Goal: Complete application form

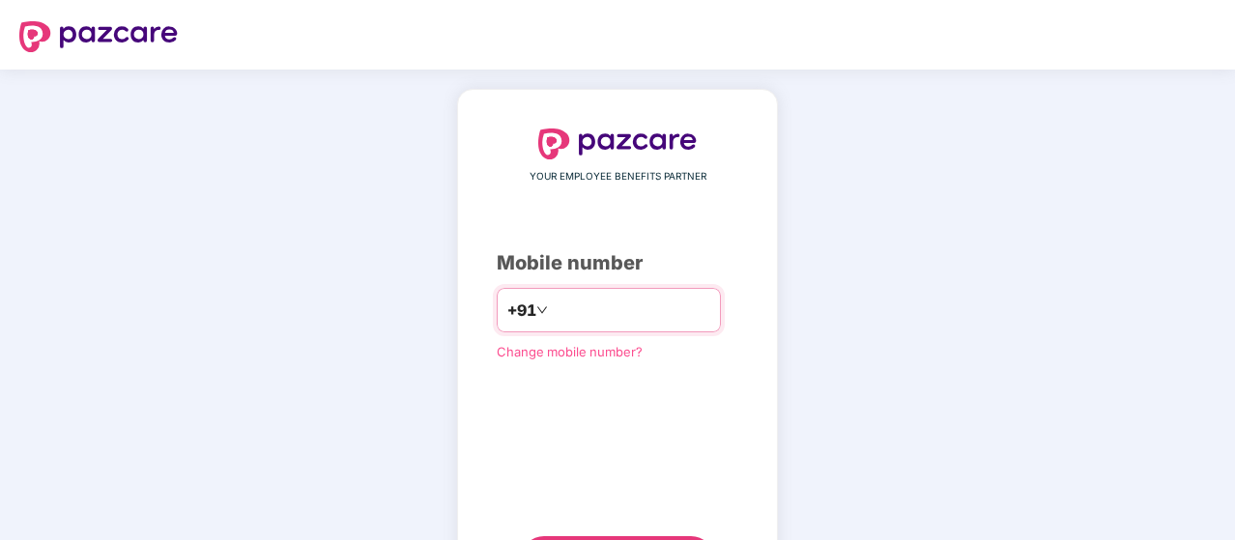
click at [592, 303] on input "number" at bounding box center [631, 310] width 159 height 31
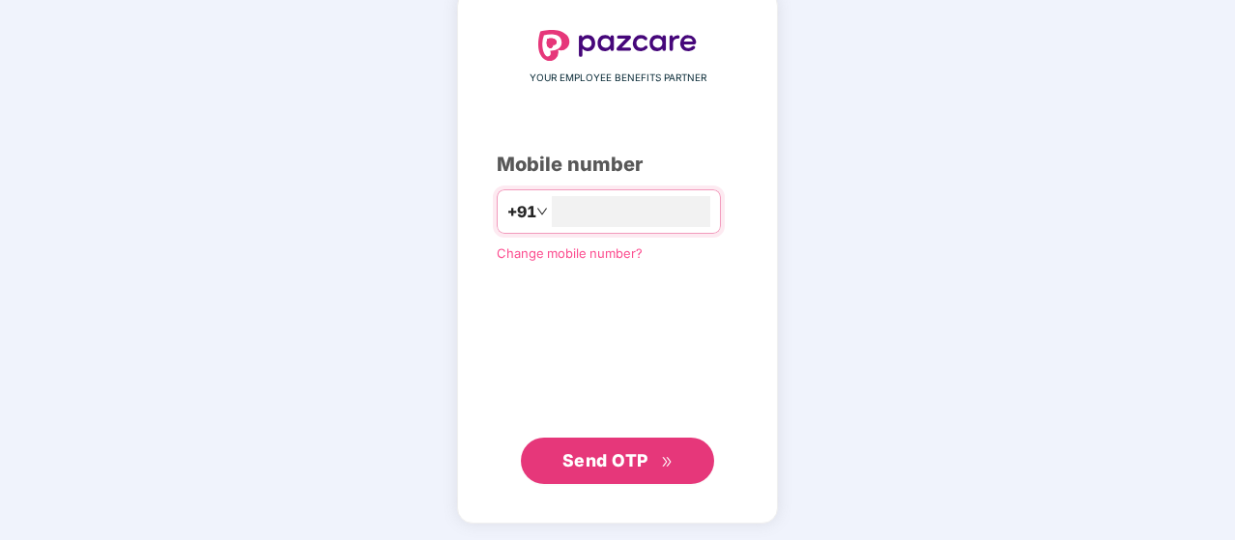
type input "**********"
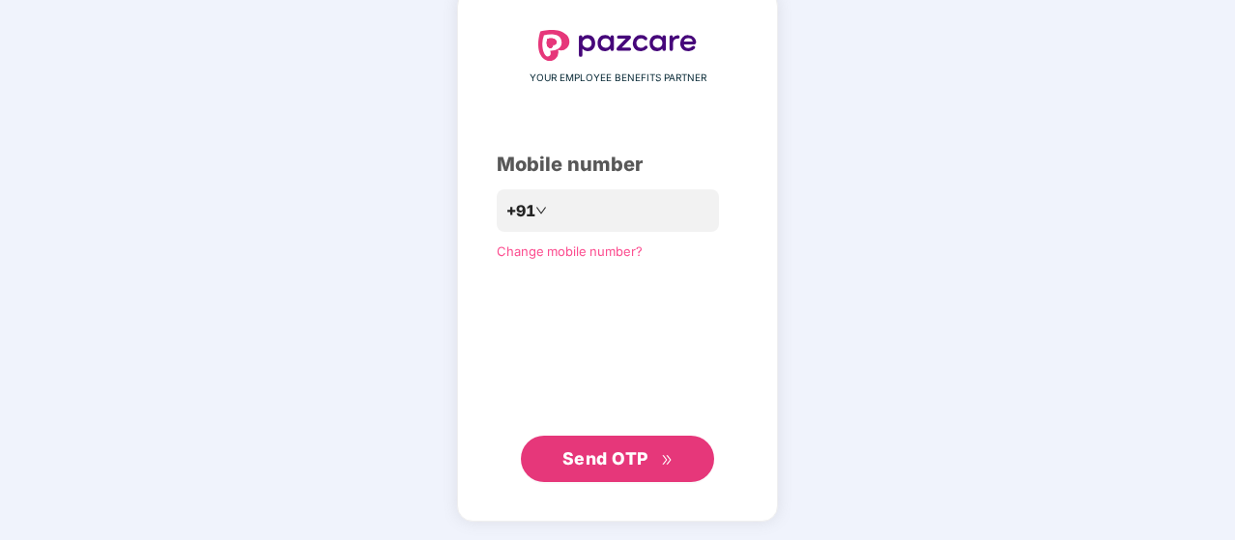
scroll to position [98, 0]
click at [584, 457] on span "Send OTP" at bounding box center [606, 459] width 86 height 20
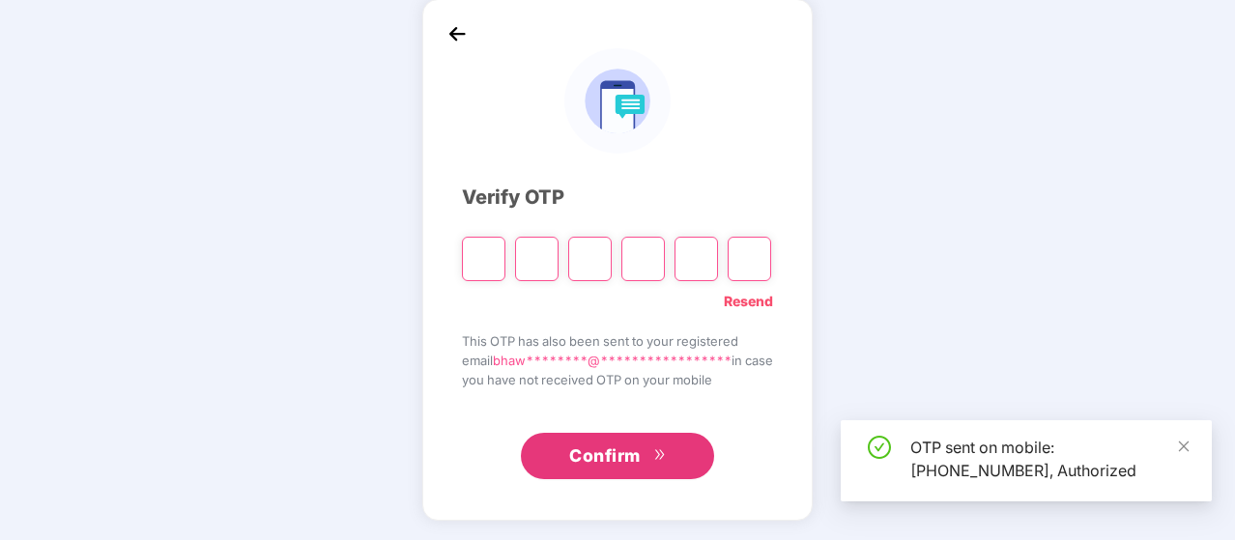
scroll to position [89, 0]
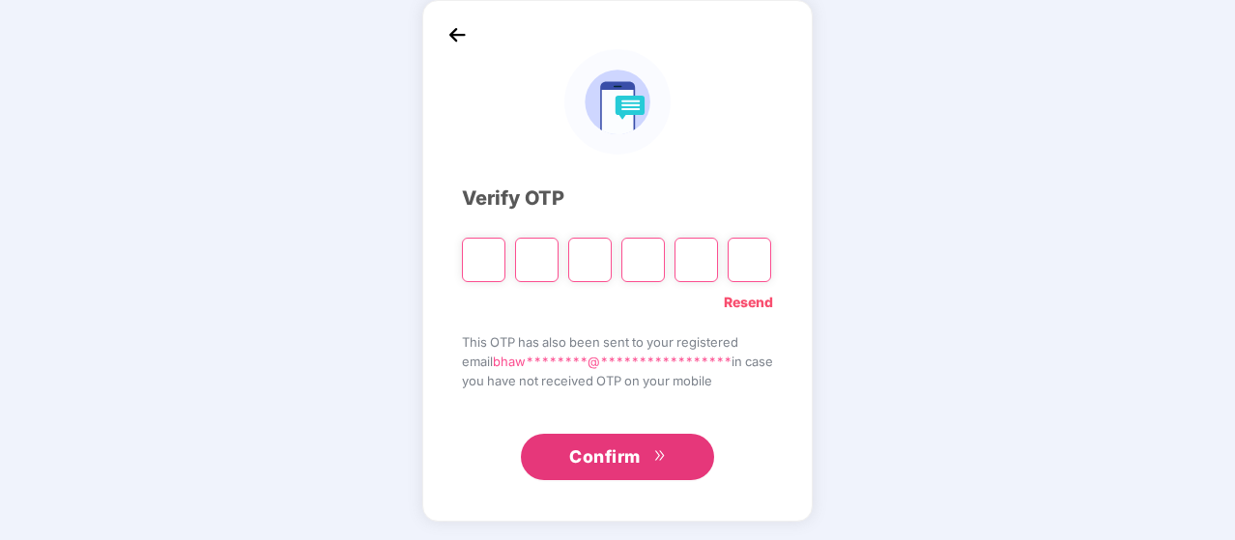
click at [479, 260] on input "Please enter verification code. Digit 1" at bounding box center [483, 260] width 43 height 44
type input "*"
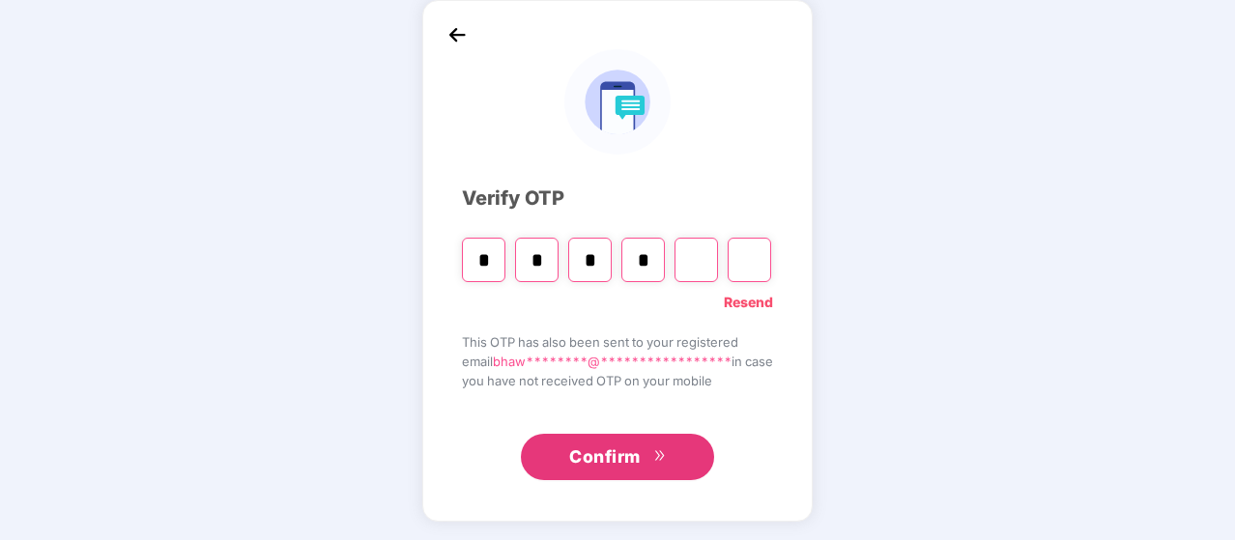
type input "*"
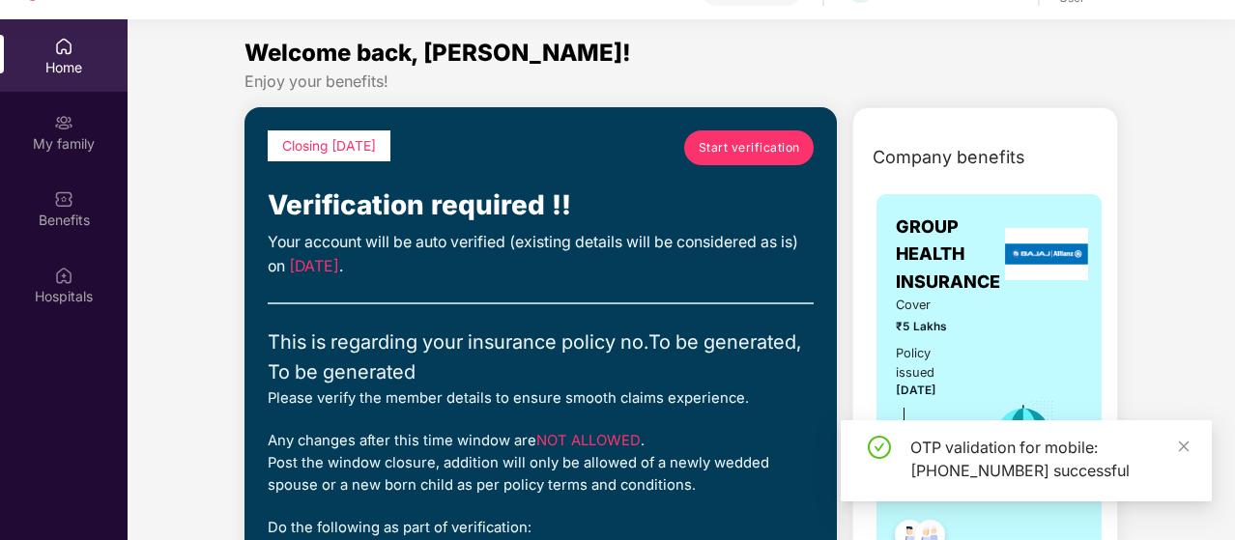
click at [592, 290] on div "Closing [DATE] Start verification Verification required !! Your account will be…" at bounding box center [541, 375] width 546 height 490
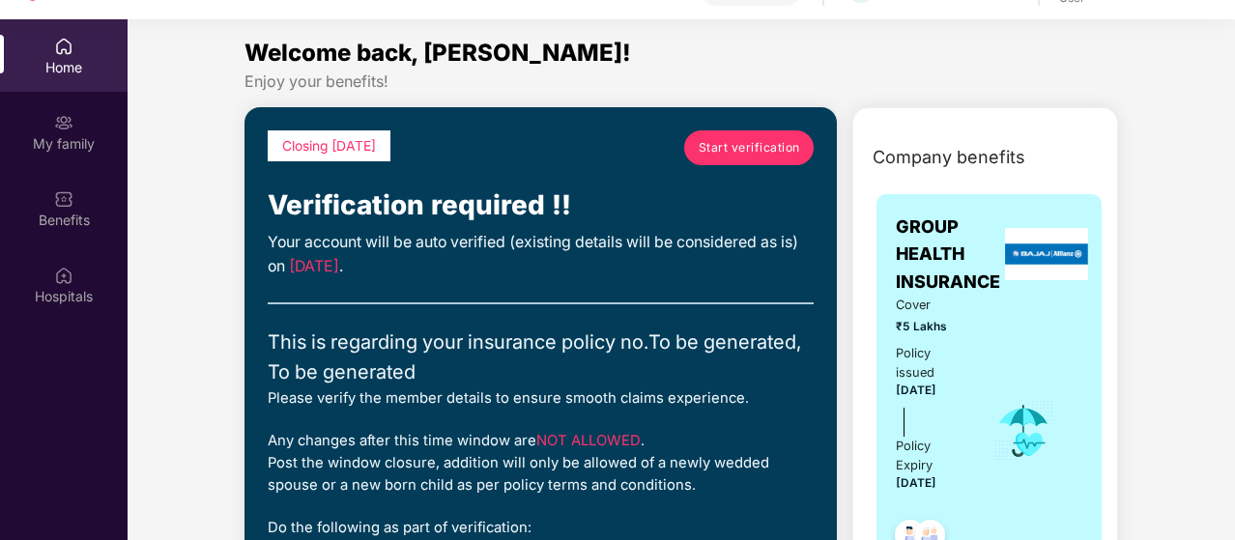
click at [756, 153] on span "Start verification" at bounding box center [749, 147] width 101 height 18
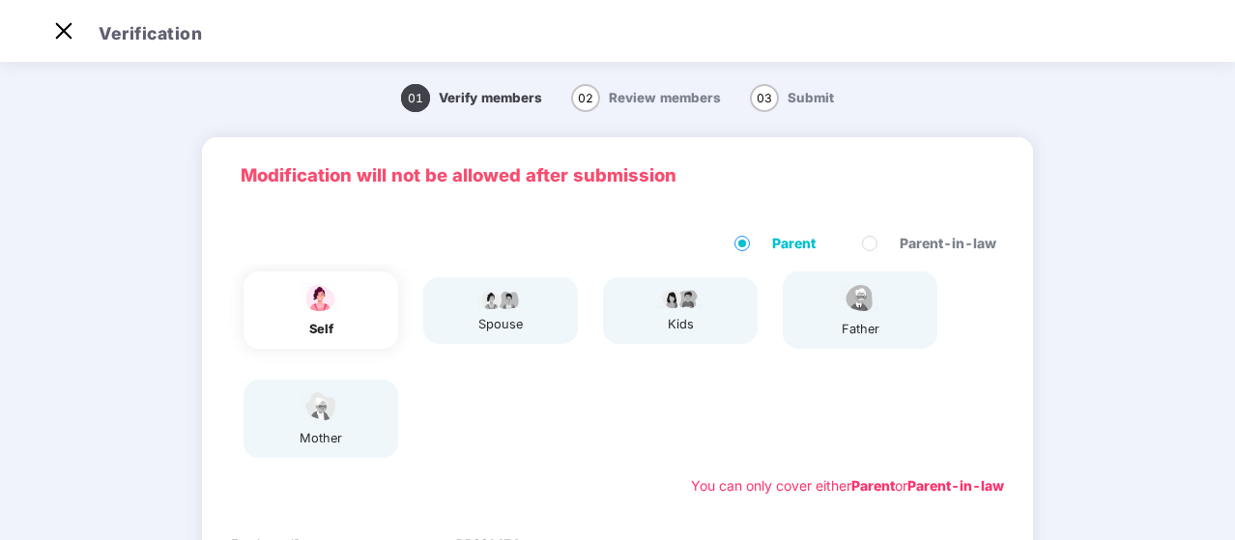
scroll to position [27, 0]
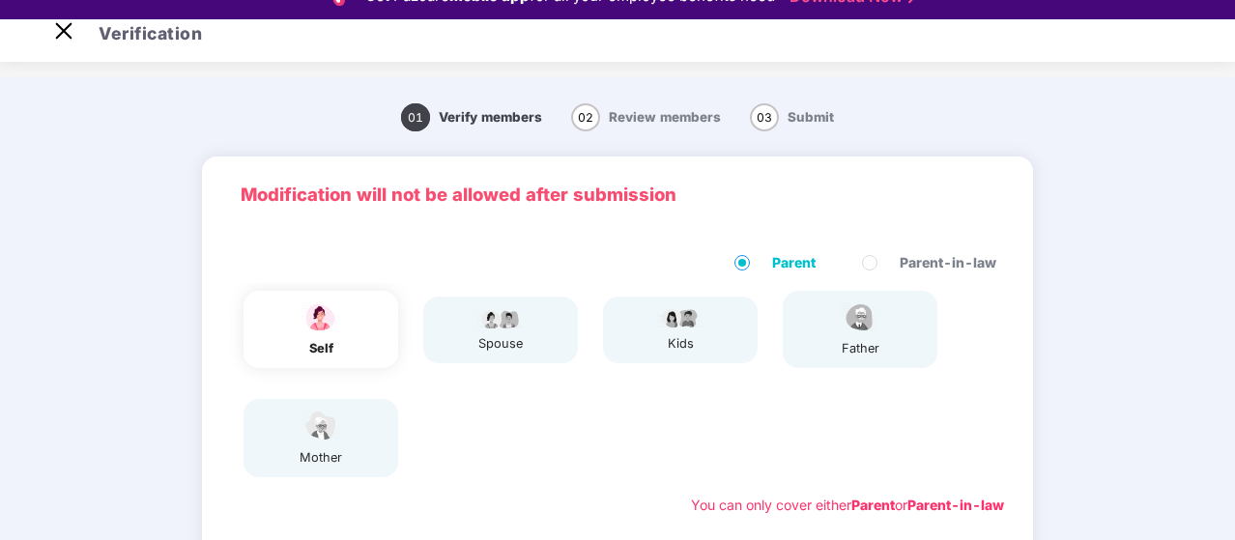
click at [322, 344] on div "self" at bounding box center [321, 348] width 48 height 19
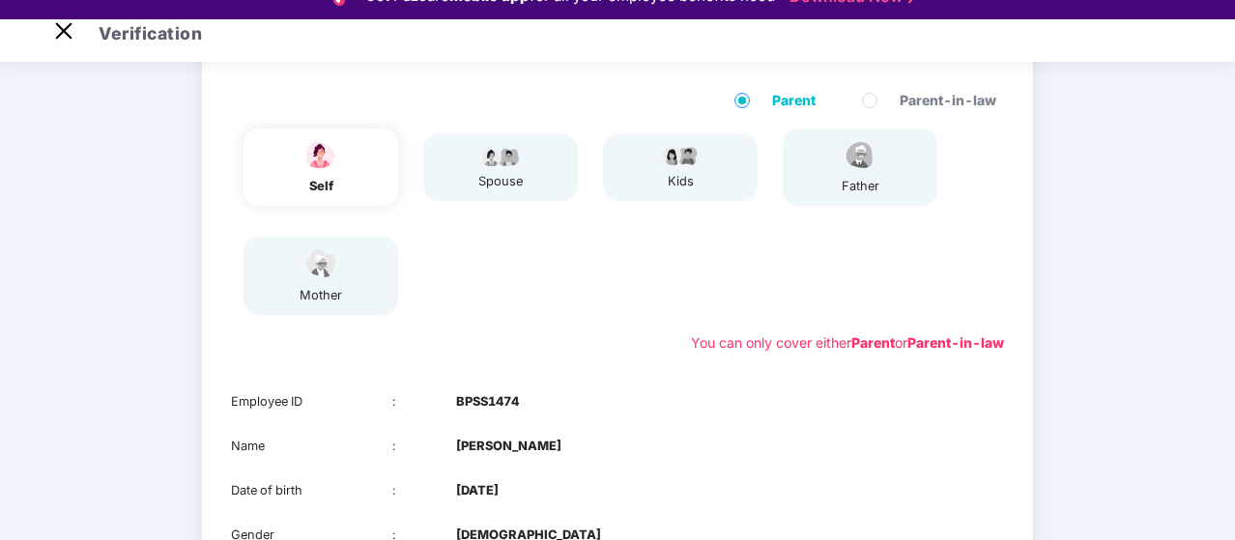
scroll to position [193, 0]
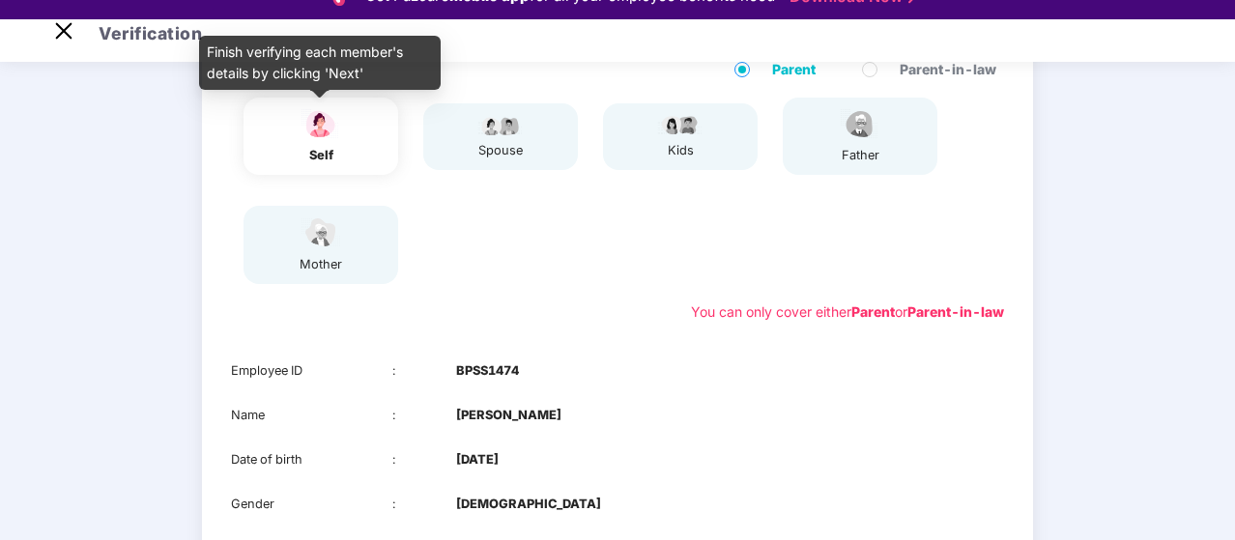
click at [324, 146] on div "self" at bounding box center [321, 155] width 48 height 19
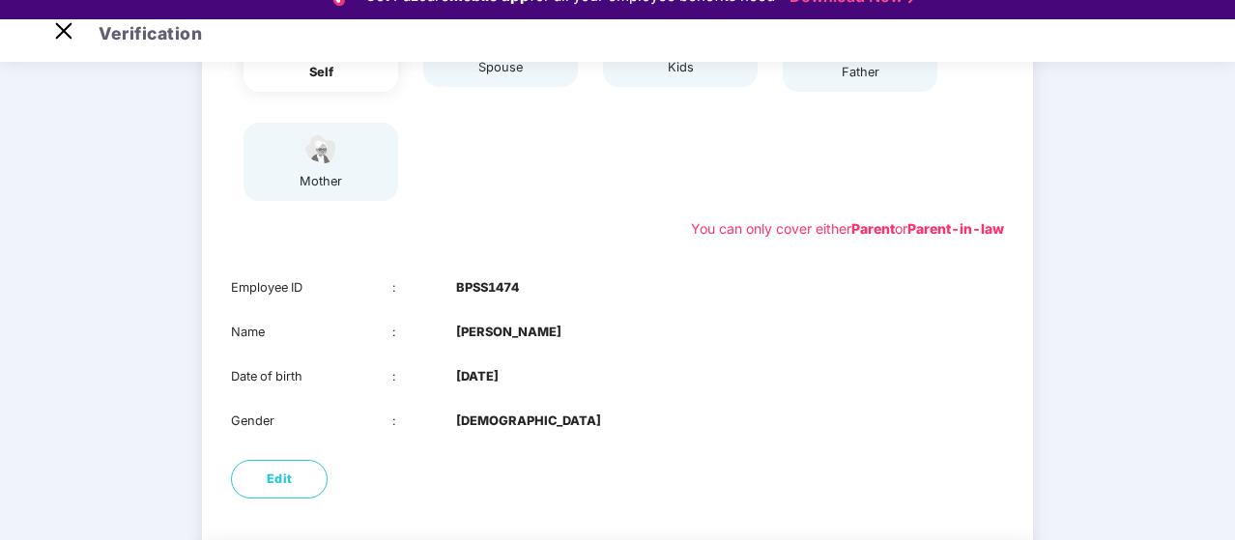
scroll to position [382, 0]
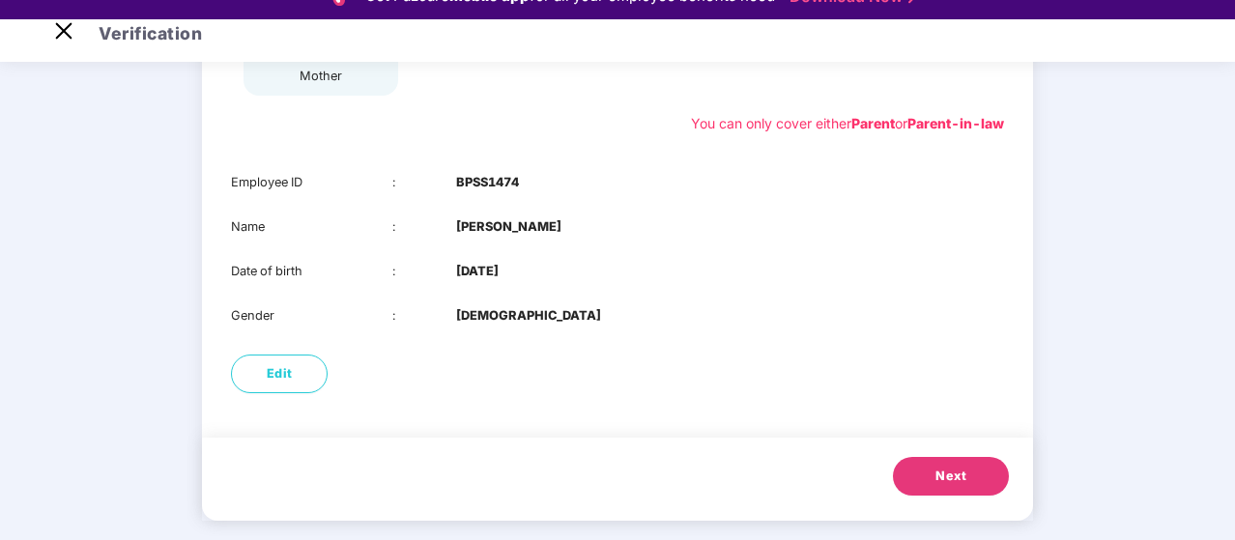
click at [938, 482] on span "Next" at bounding box center [951, 476] width 31 height 19
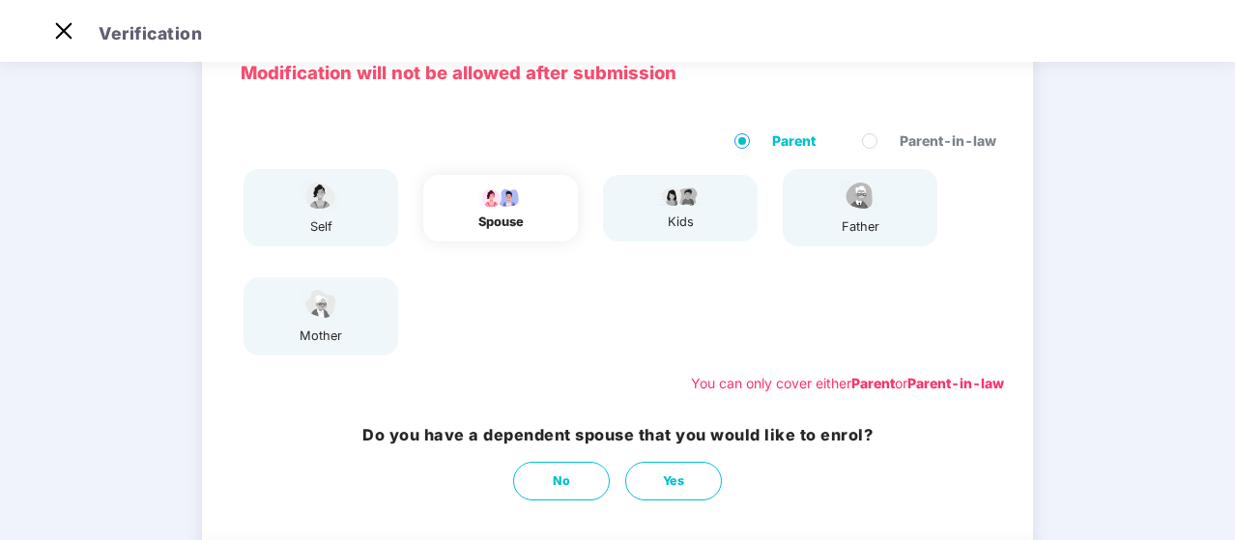
scroll to position [229, 0]
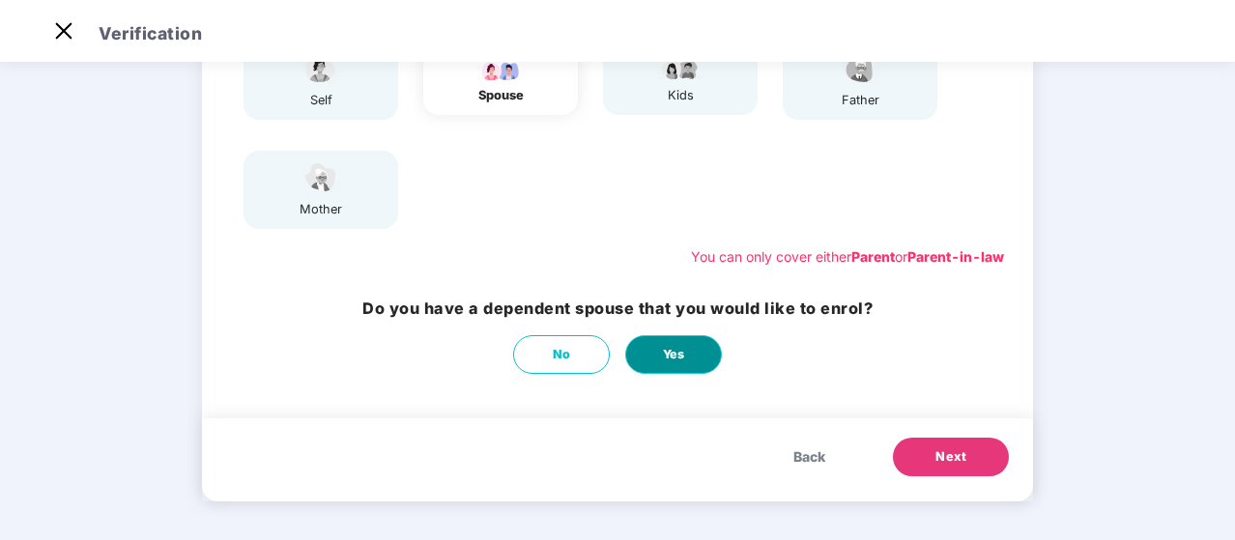
click at [680, 353] on span "Yes" at bounding box center [674, 354] width 22 height 19
select select "****"
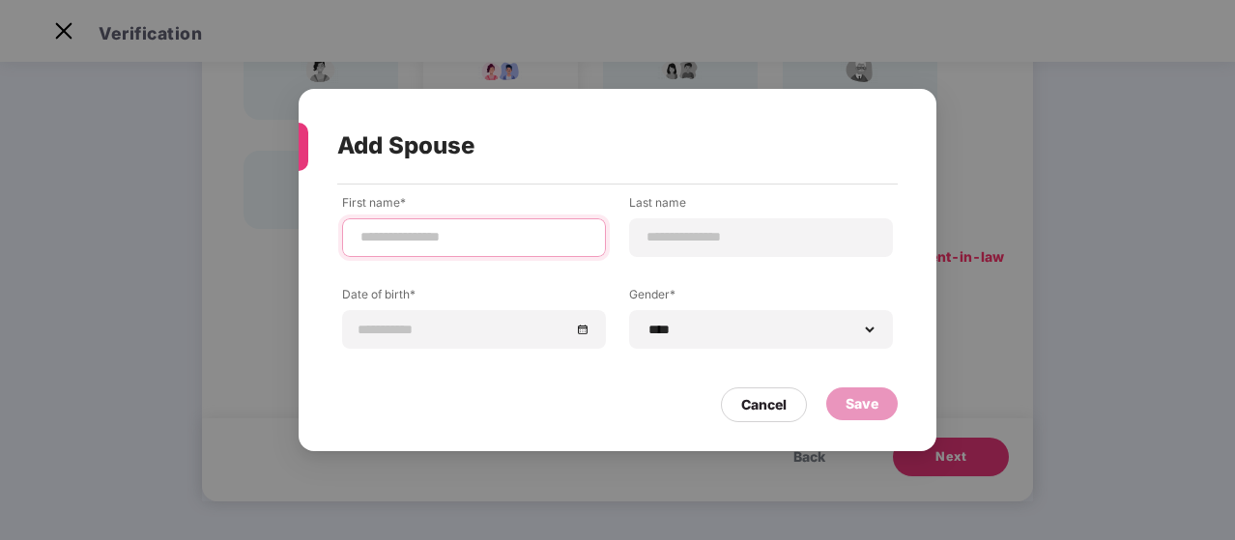
click at [453, 233] on input at bounding box center [474, 237] width 231 height 20
click at [751, 403] on div "Cancel" at bounding box center [764, 405] width 86 height 35
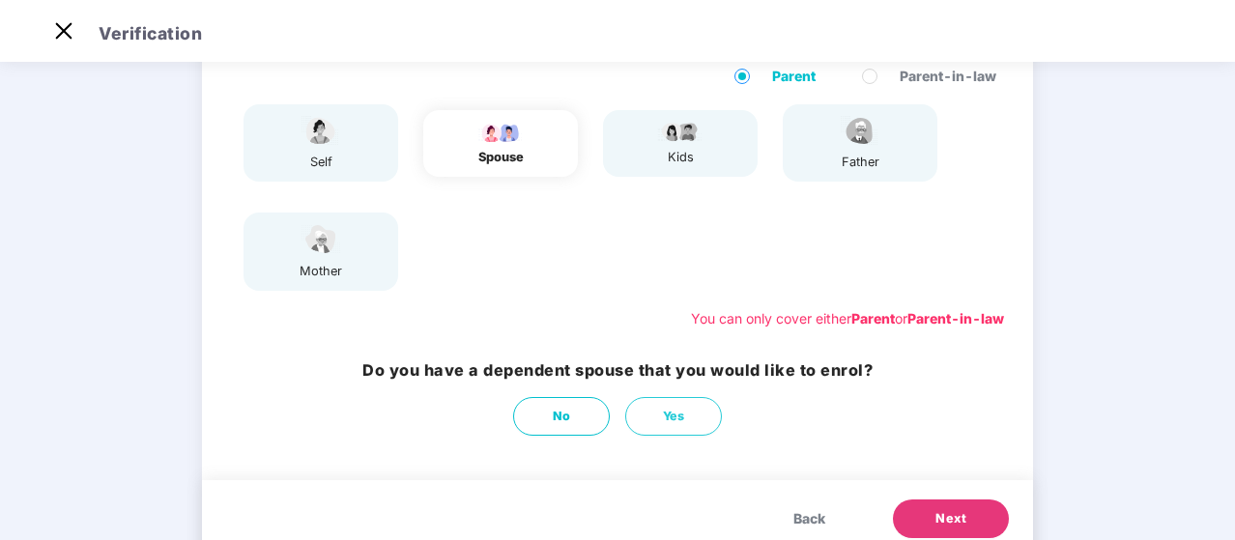
scroll to position [166, 0]
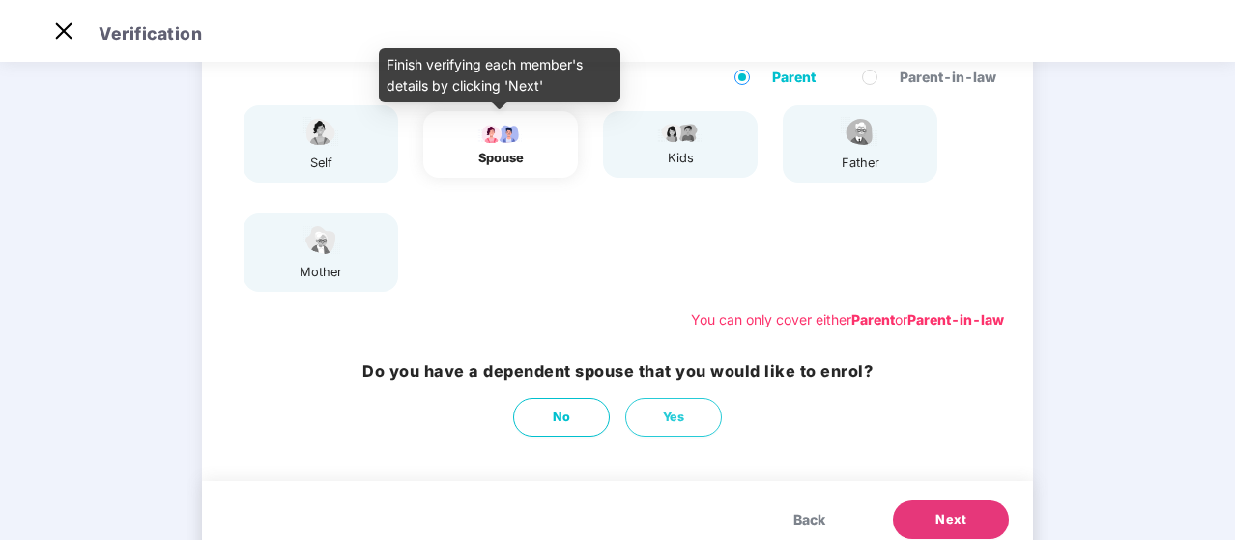
click at [493, 149] on div "spouse" at bounding box center [501, 158] width 48 height 19
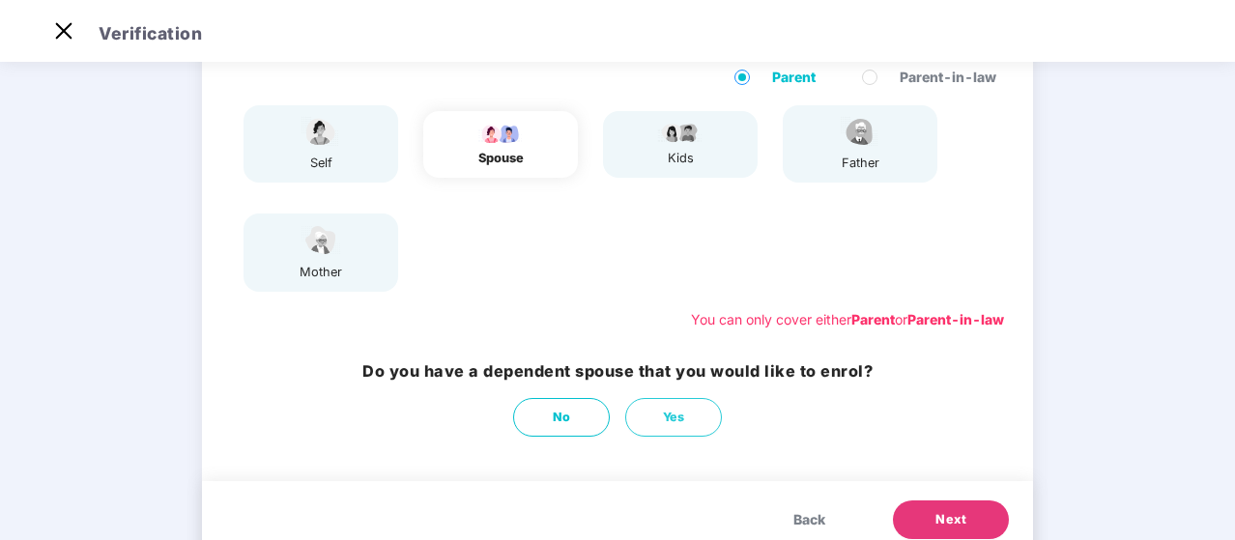
click at [883, 158] on div "father" at bounding box center [860, 143] width 155 height 77
click at [886, 158] on div "father" at bounding box center [860, 143] width 155 height 77
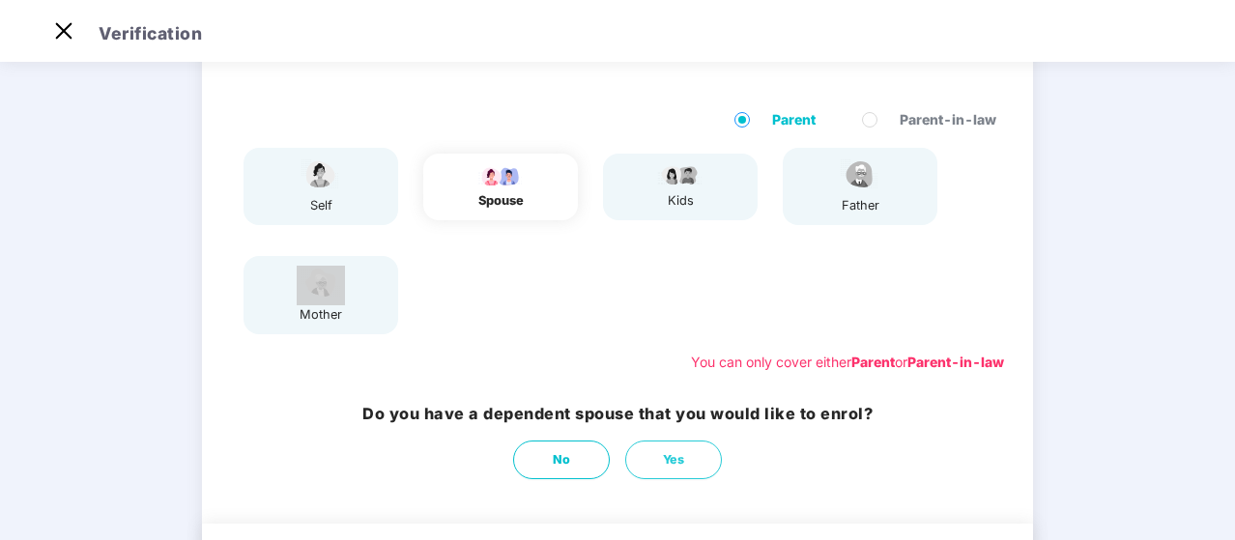
scroll to position [122, 0]
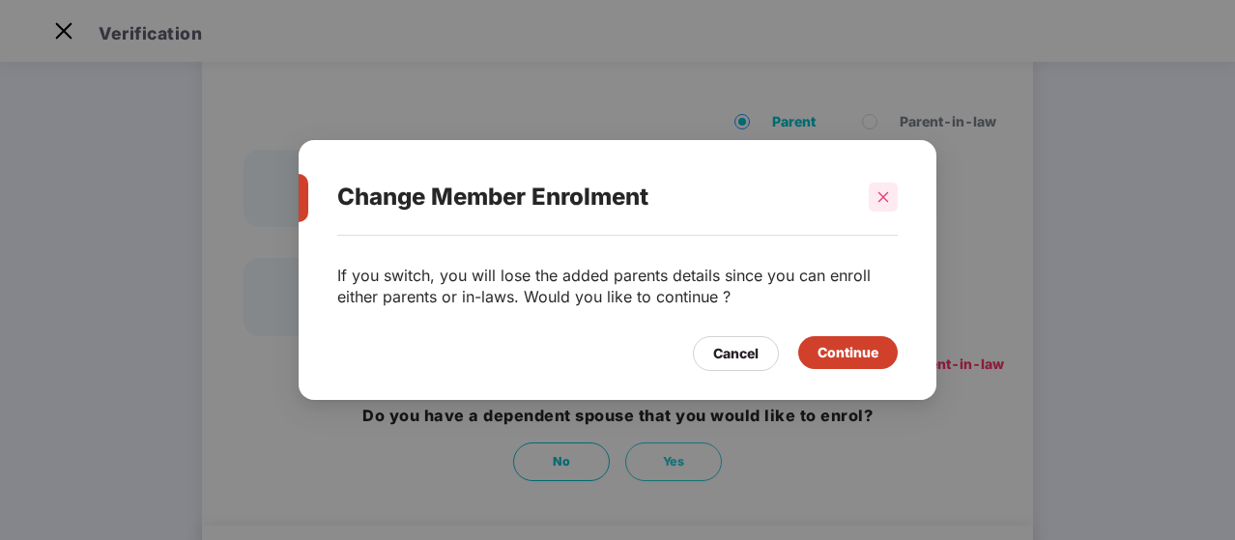
click at [883, 197] on icon "close" at bounding box center [884, 196] width 11 height 11
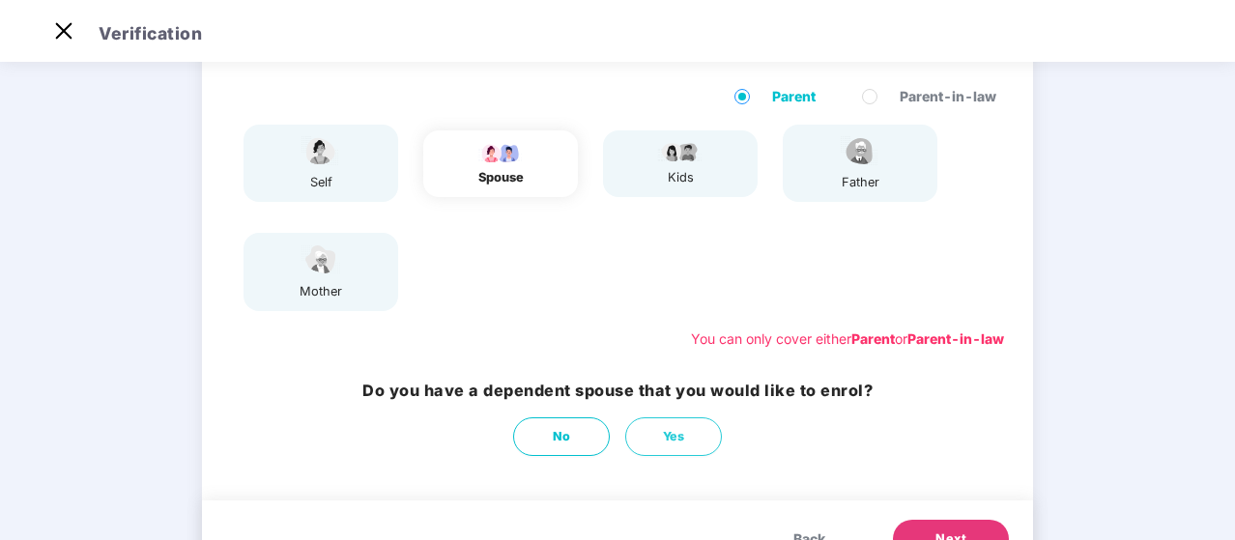
scroll to position [229, 0]
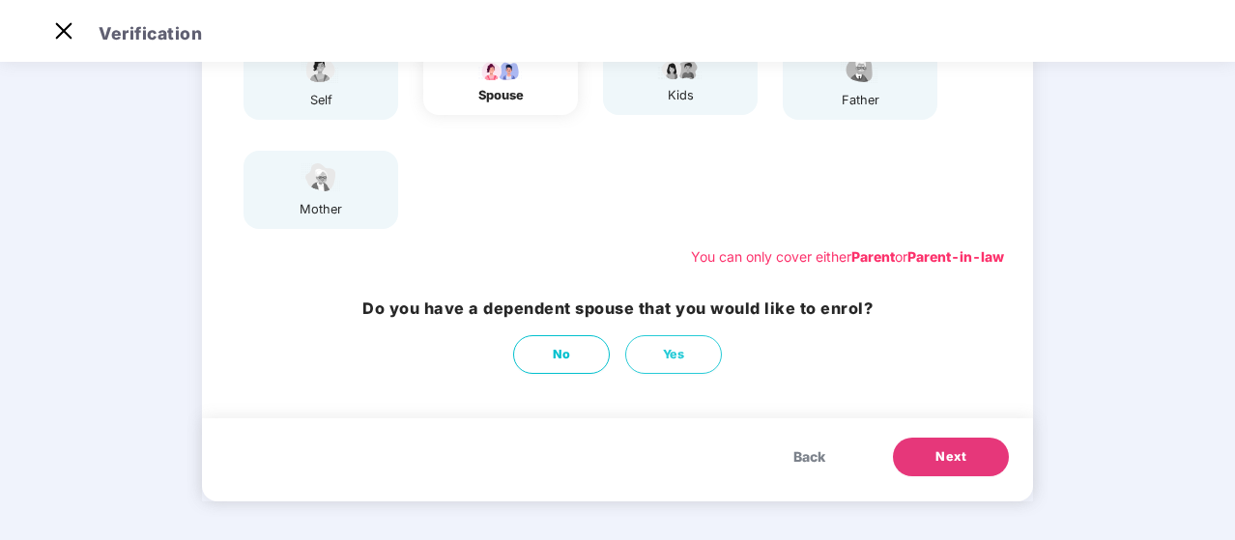
click at [957, 449] on span "Next" at bounding box center [951, 457] width 31 height 19
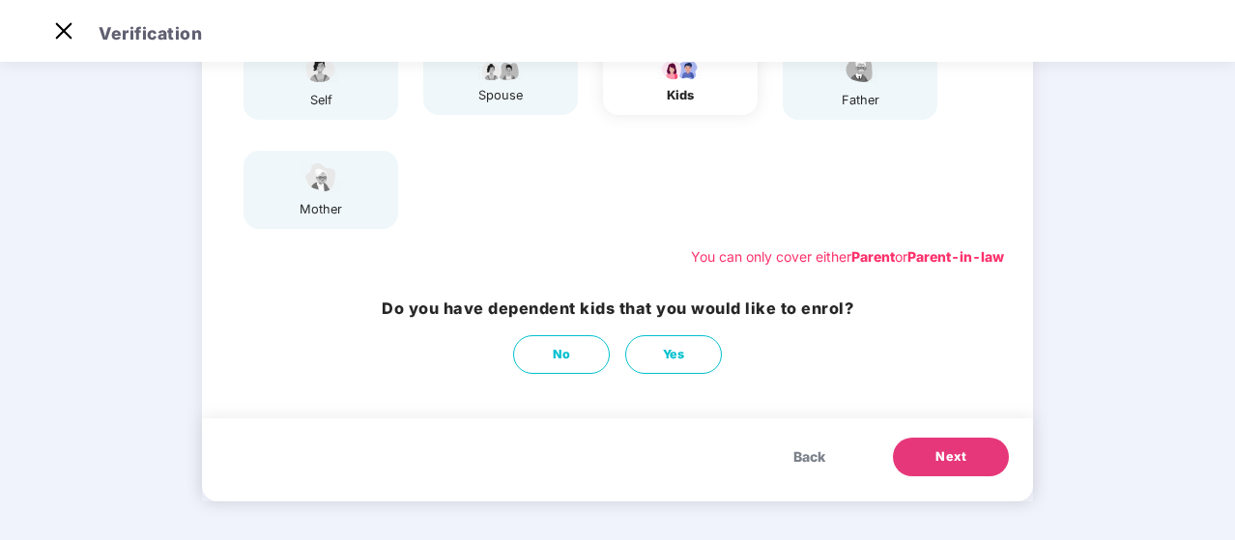
click at [939, 455] on span "Next" at bounding box center [951, 457] width 31 height 19
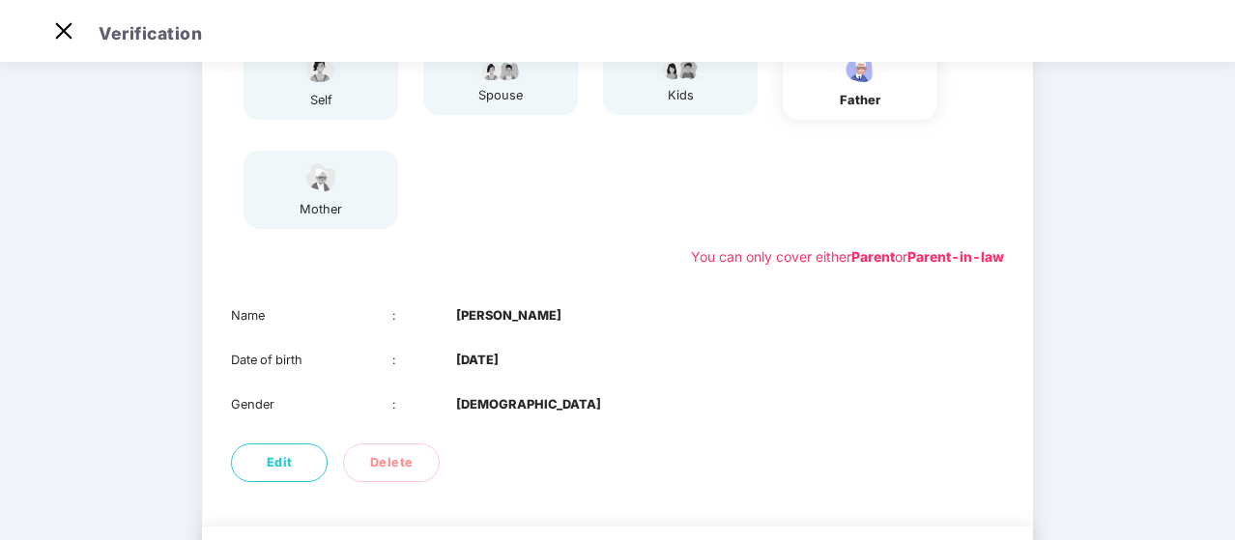
scroll to position [337, 0]
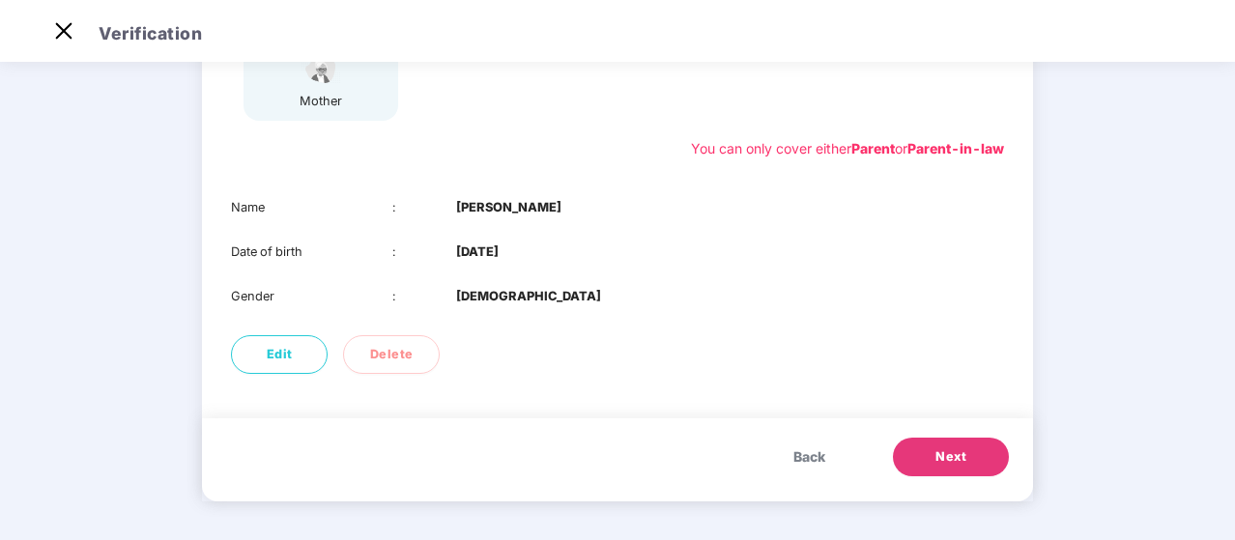
click at [936, 464] on span "Next" at bounding box center [951, 457] width 31 height 19
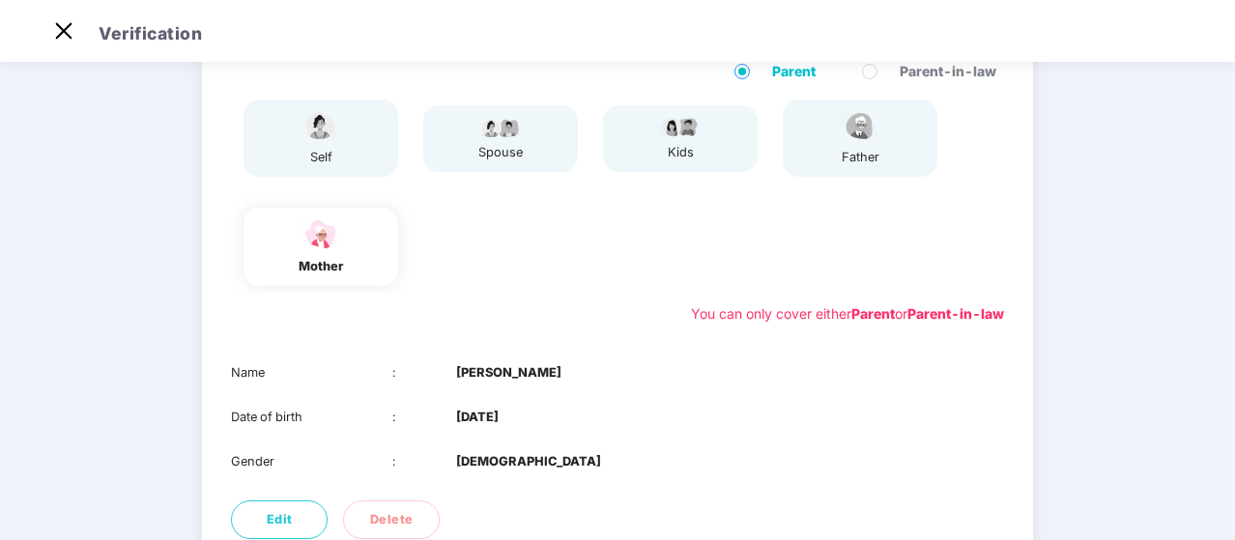
scroll to position [144, 0]
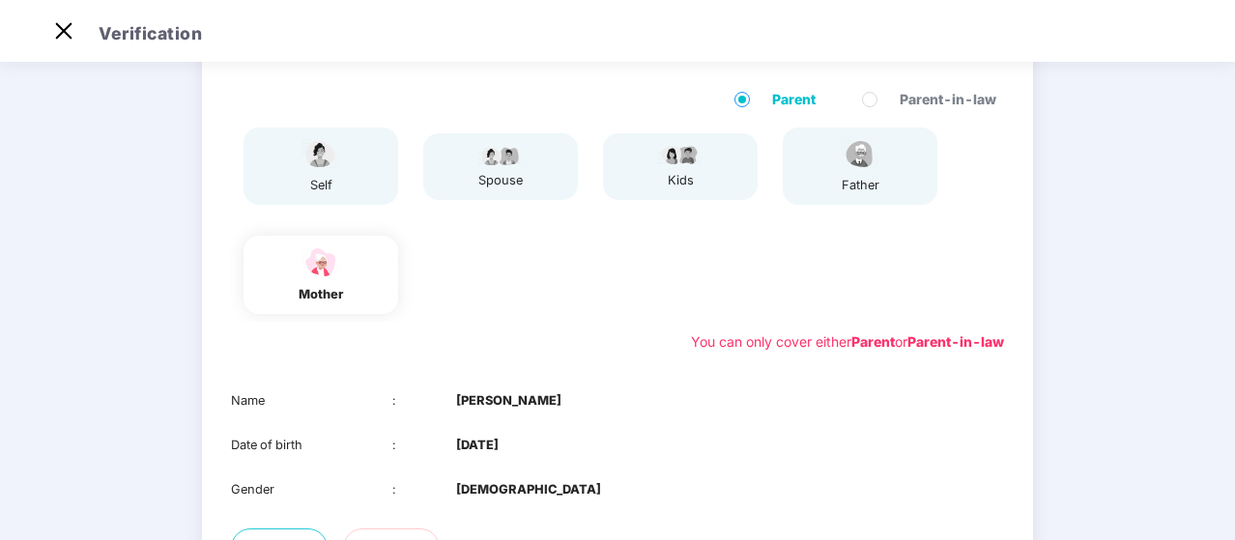
click at [851, 179] on div "father" at bounding box center [860, 185] width 48 height 19
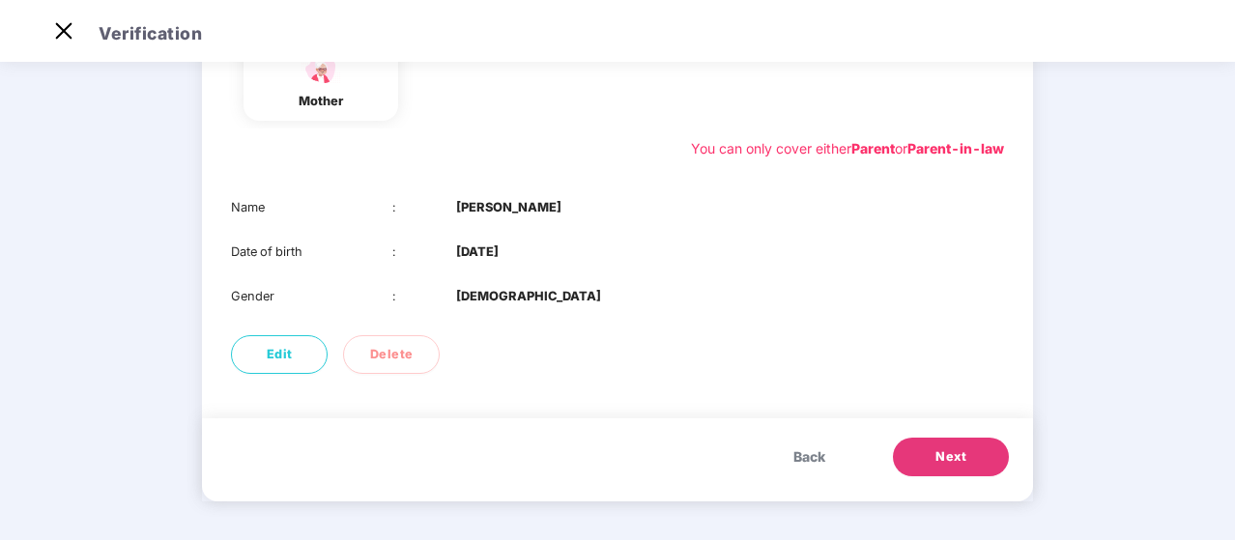
click at [914, 451] on button "Next" at bounding box center [951, 457] width 116 height 39
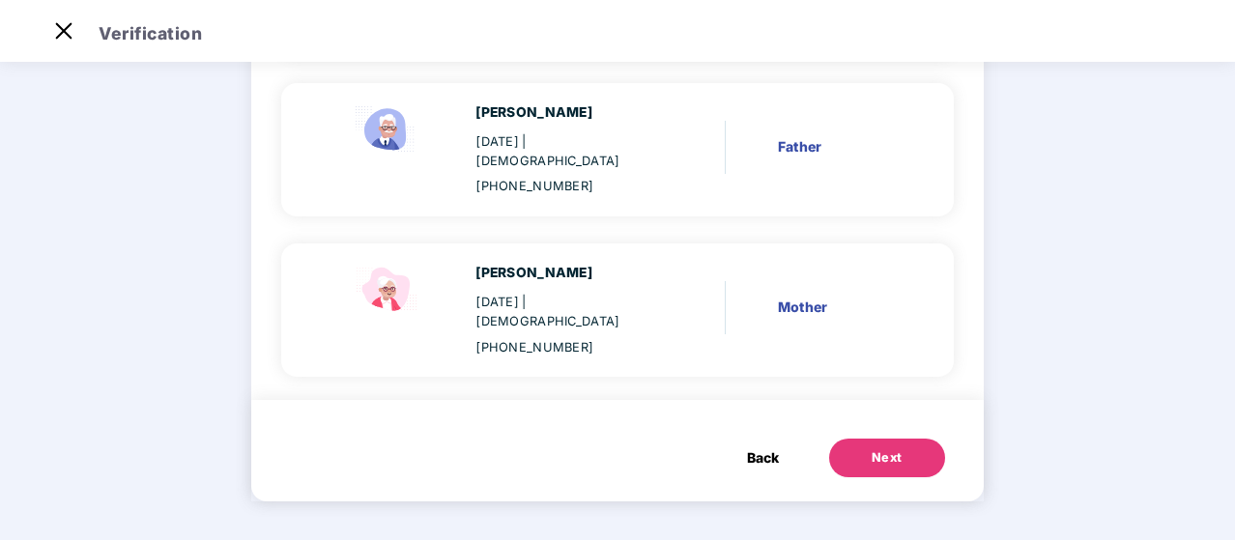
scroll to position [0, 0]
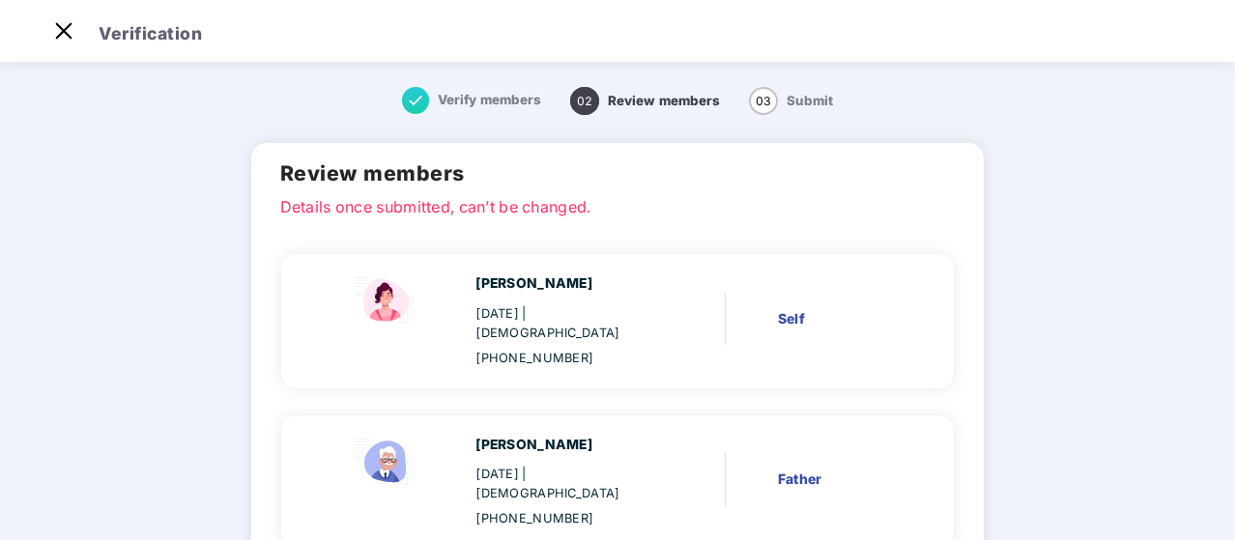
click at [914, 451] on div "[PERSON_NAME] [DATE] | [DEMOGRAPHIC_DATA] [PHONE_NUMBER] Father" at bounding box center [617, 482] width 673 height 133
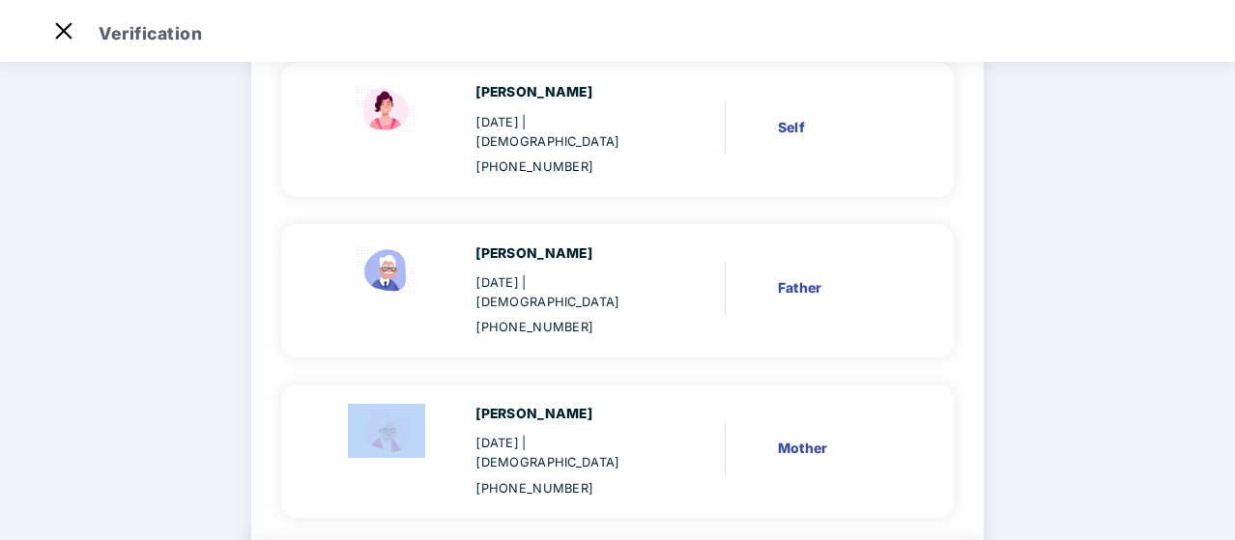
scroll to position [274, 0]
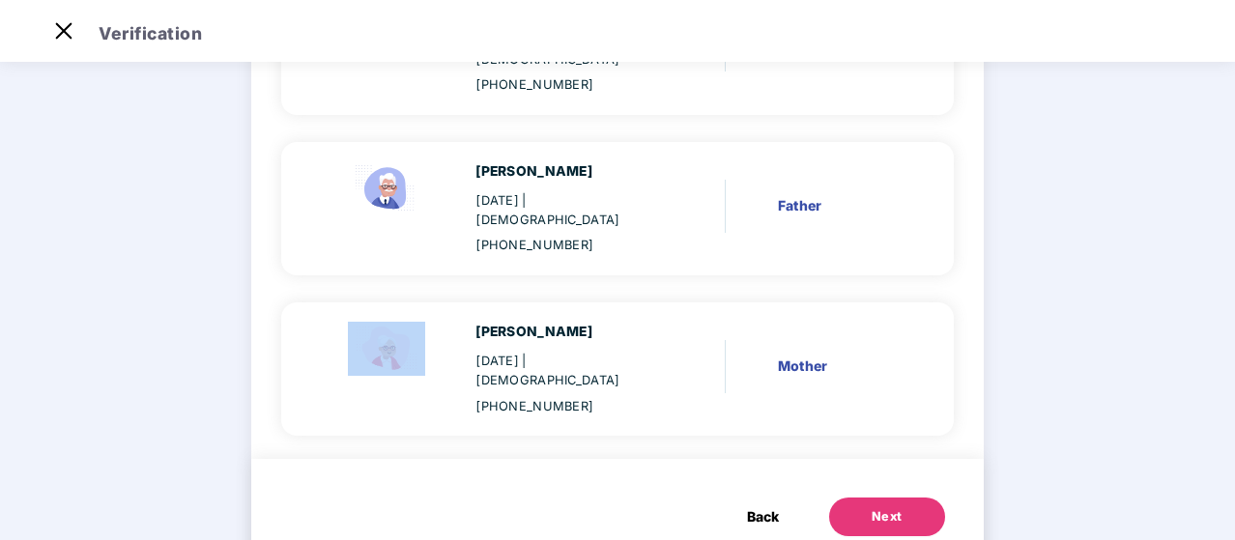
click at [872, 507] on div "Next" at bounding box center [887, 516] width 31 height 19
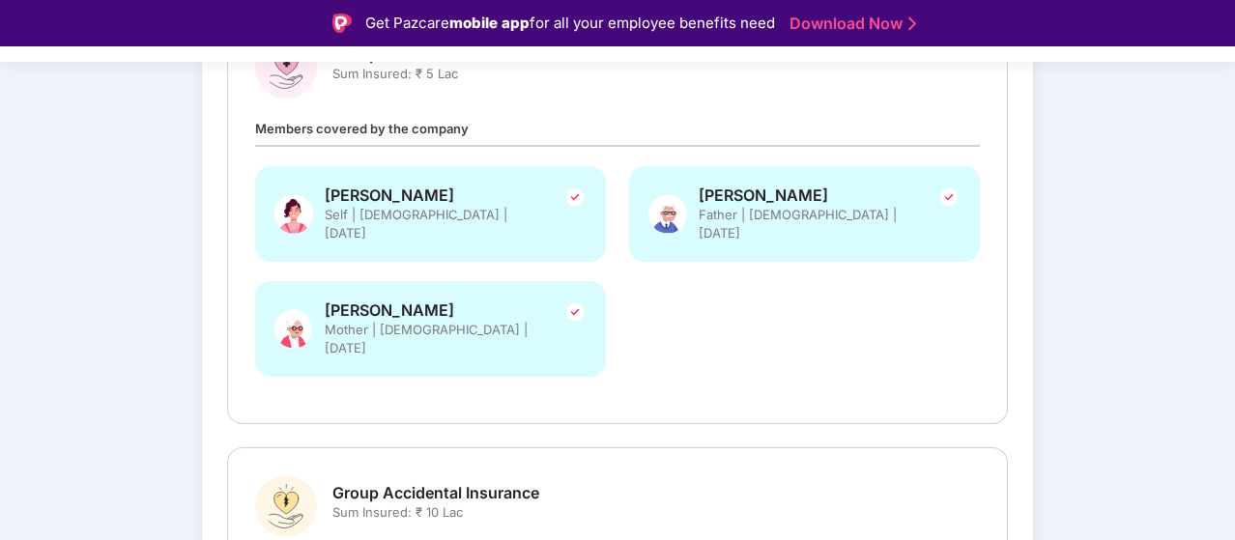
scroll to position [585, 0]
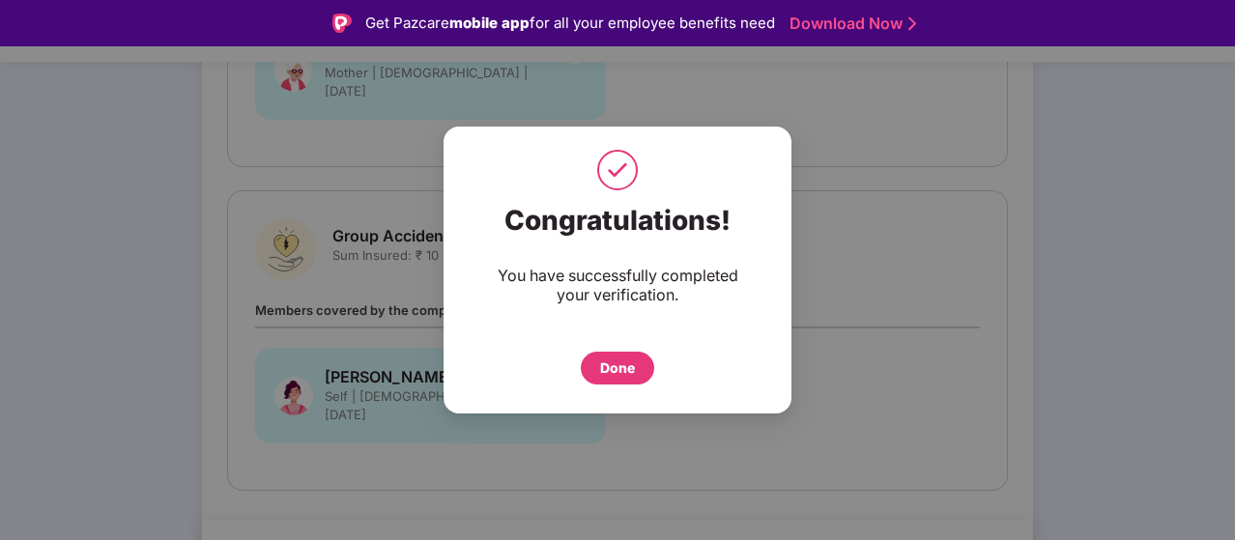
click at [592, 364] on div "Done" at bounding box center [617, 368] width 73 height 33
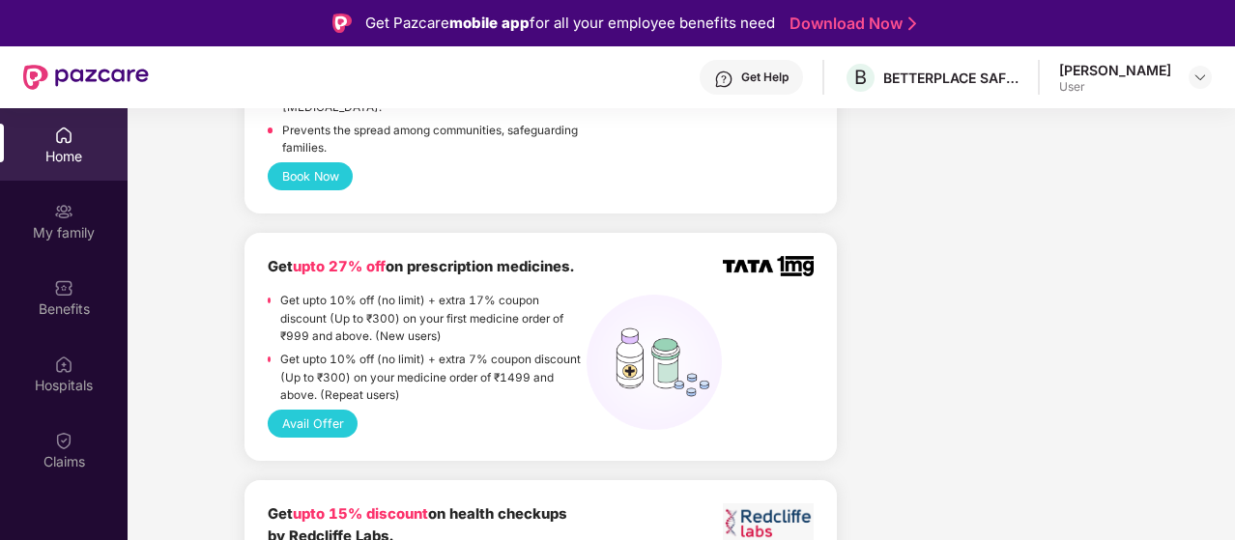
scroll to position [1450, 0]
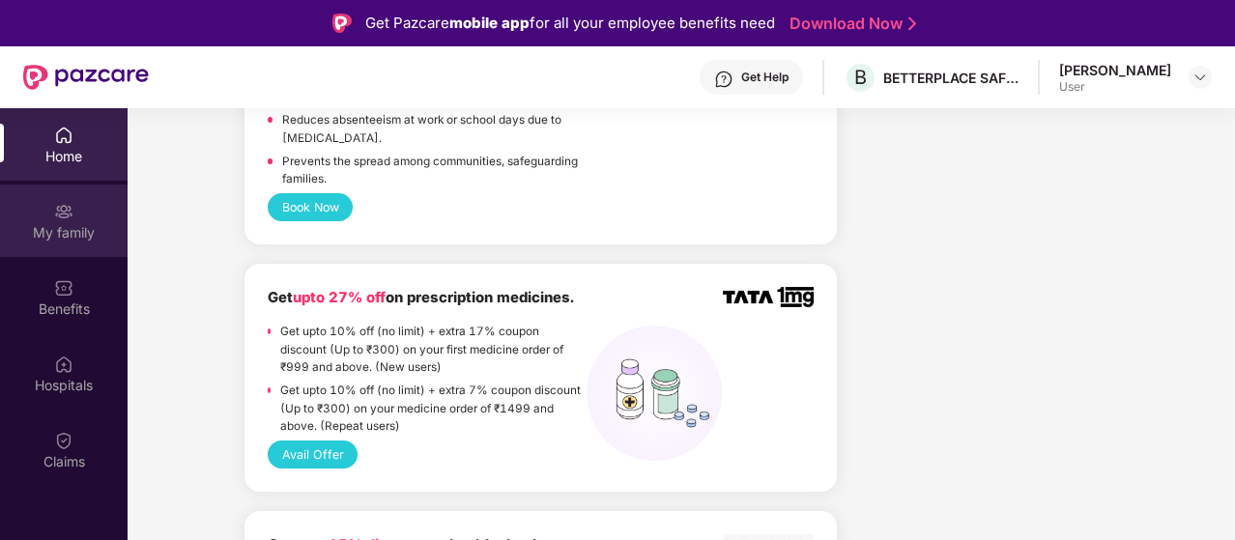
click at [69, 235] on div "My family" at bounding box center [64, 232] width 128 height 19
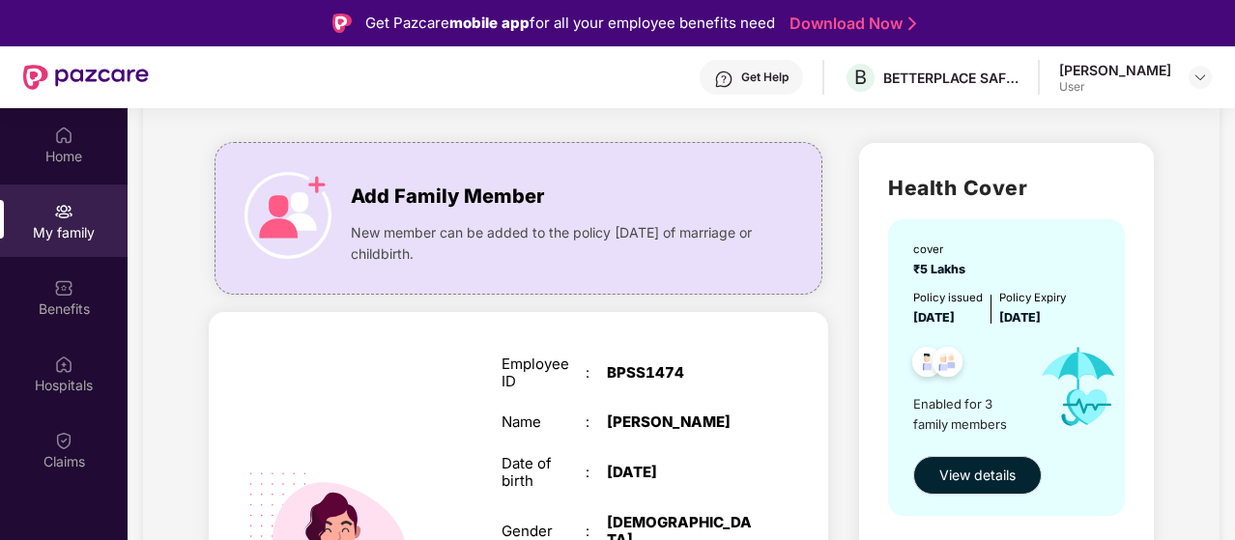
scroll to position [97, 0]
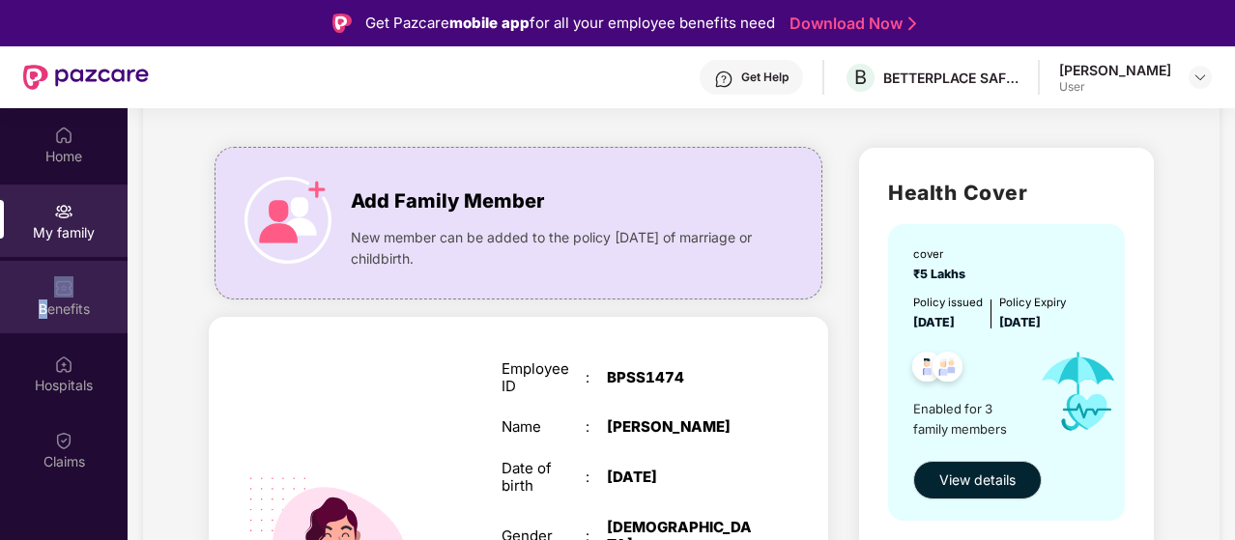
click at [48, 297] on div "Benefits" at bounding box center [64, 297] width 128 height 72
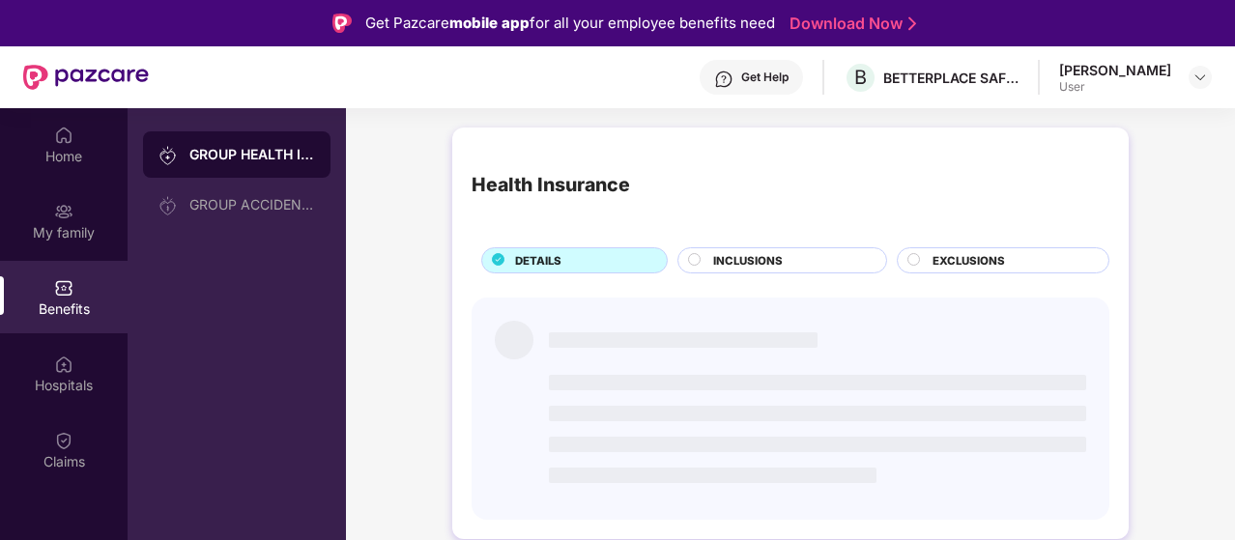
scroll to position [0, 0]
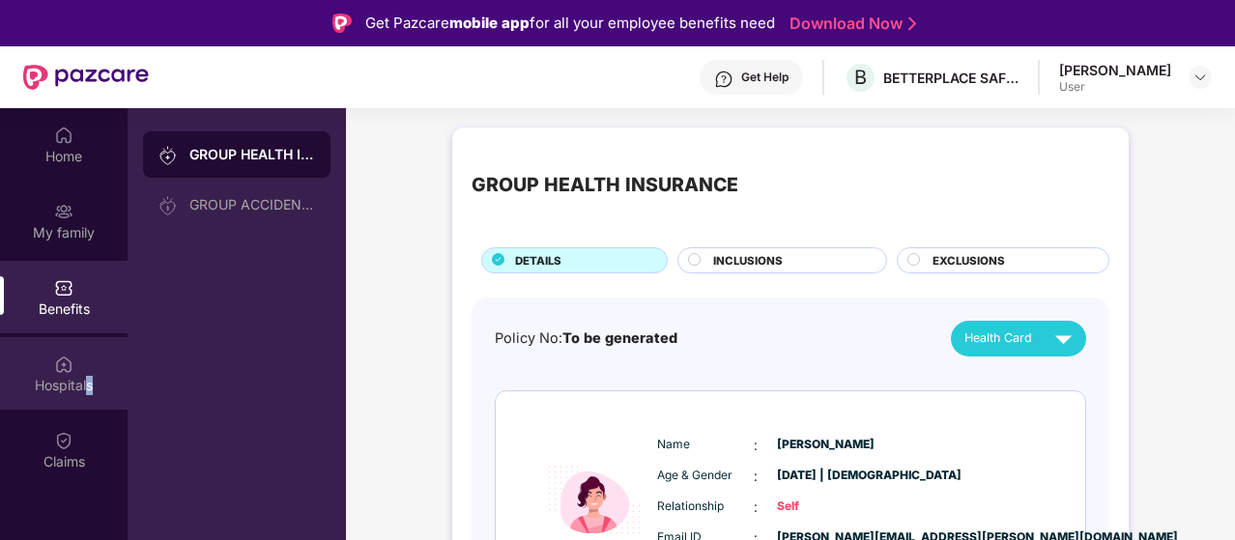
click at [89, 386] on div "Hospitals" at bounding box center [64, 385] width 128 height 19
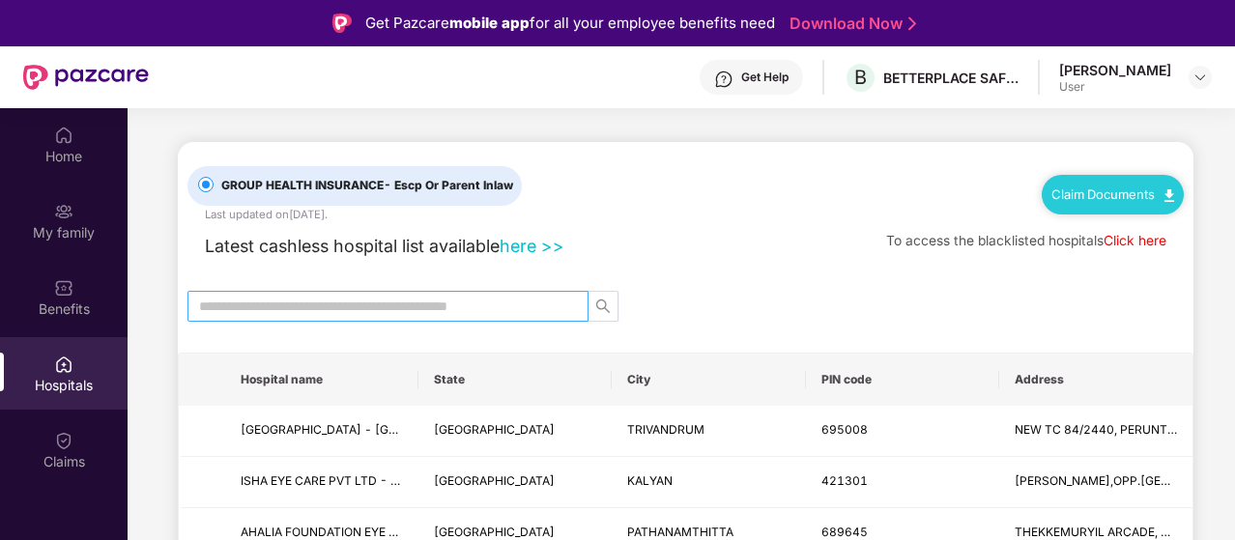
click at [441, 314] on input "text" at bounding box center [380, 306] width 362 height 21
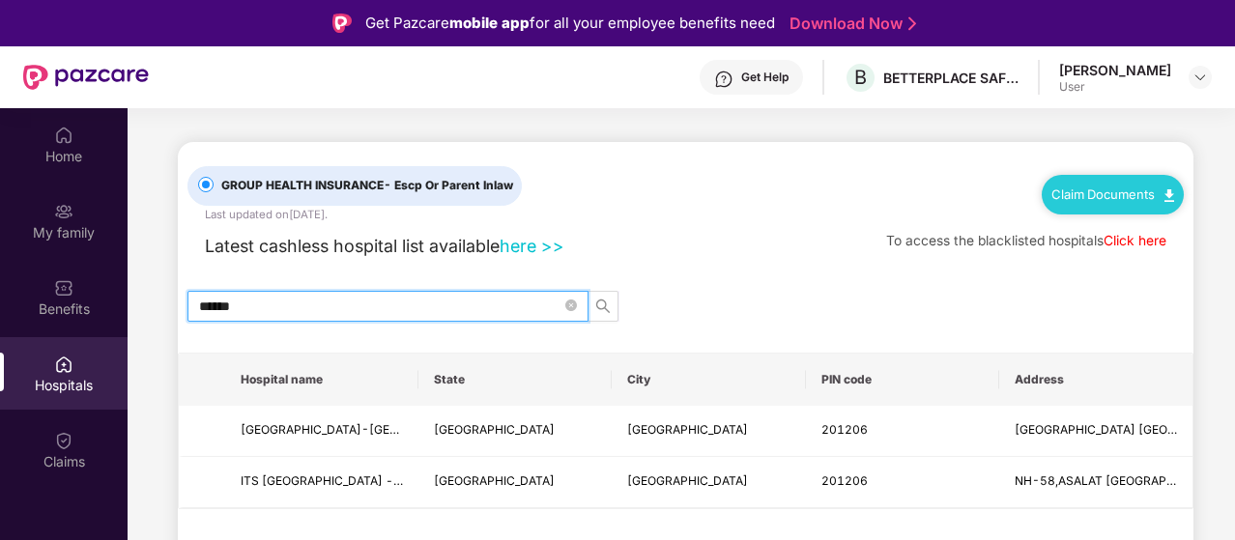
type input "******"
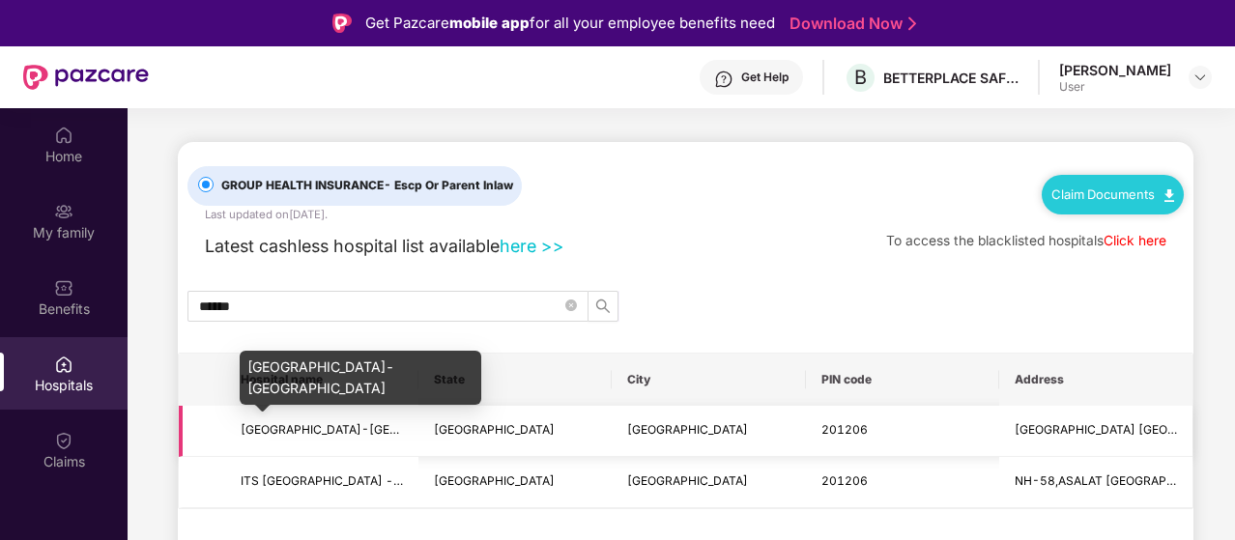
click at [305, 430] on span "SHREE KANHA HOSPITAL-GHAZIABAD" at bounding box center [365, 429] width 249 height 14
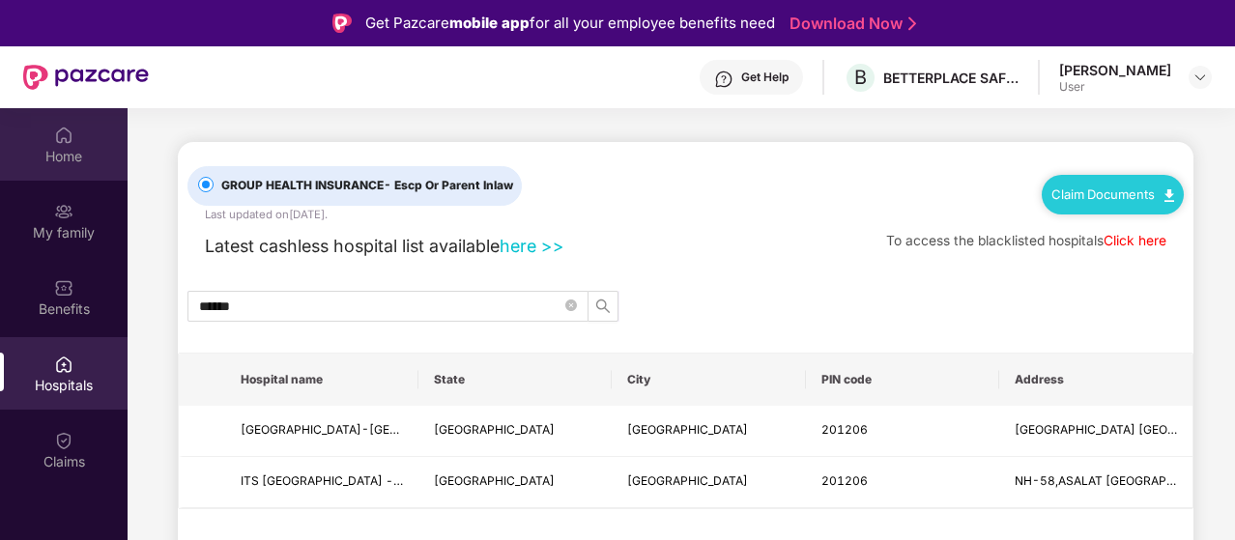
click at [73, 150] on div "Home" at bounding box center [64, 156] width 128 height 19
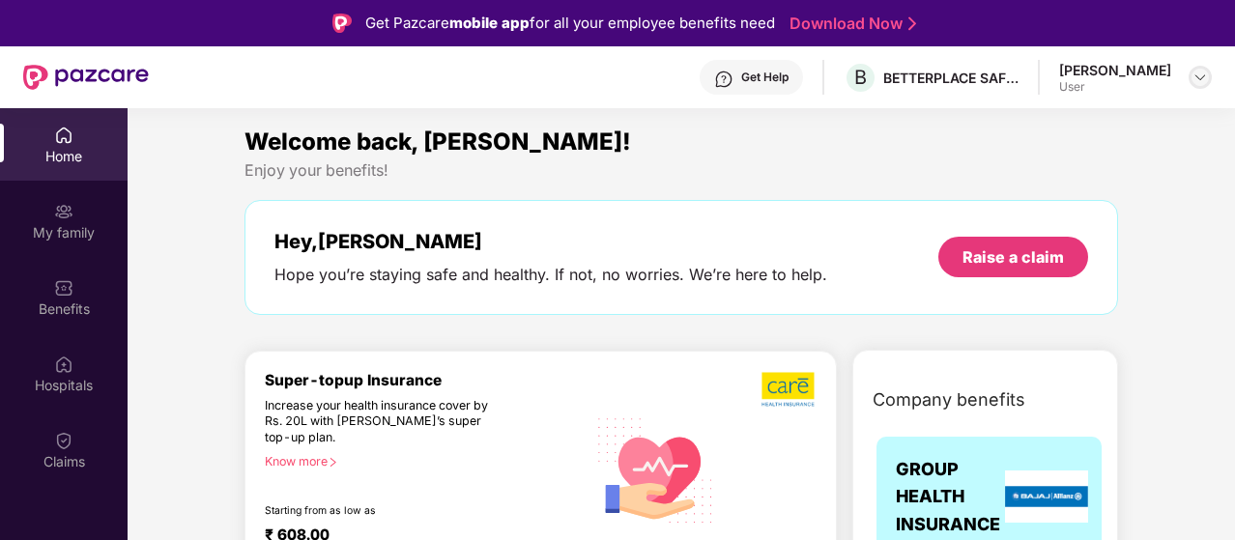
click at [1199, 73] on img at bounding box center [1200, 77] width 15 height 15
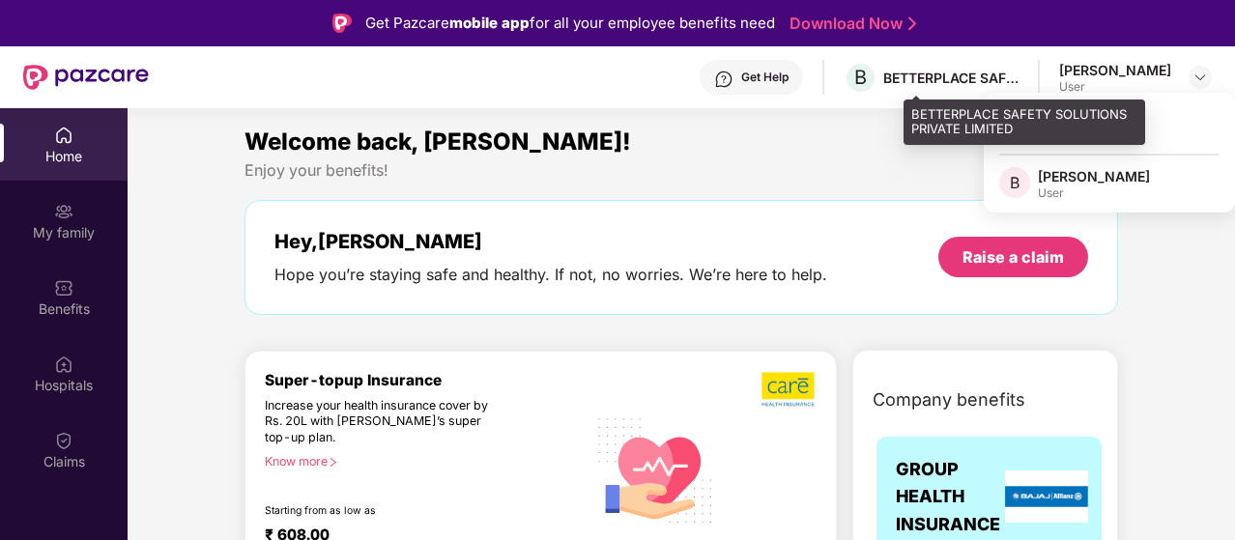
click at [965, 78] on div "BETTERPLACE SAFETY SOLUTIONS PRIVATE LIMITED" at bounding box center [950, 78] width 135 height 18
